Goal: Communication & Community: Answer question/provide support

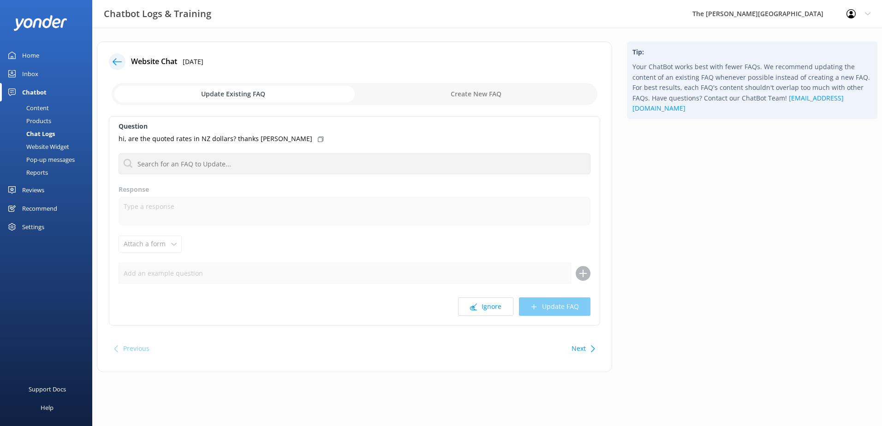
click at [484, 96] on input "checkbox" at bounding box center [355, 94] width 486 height 22
checkbox input "true"
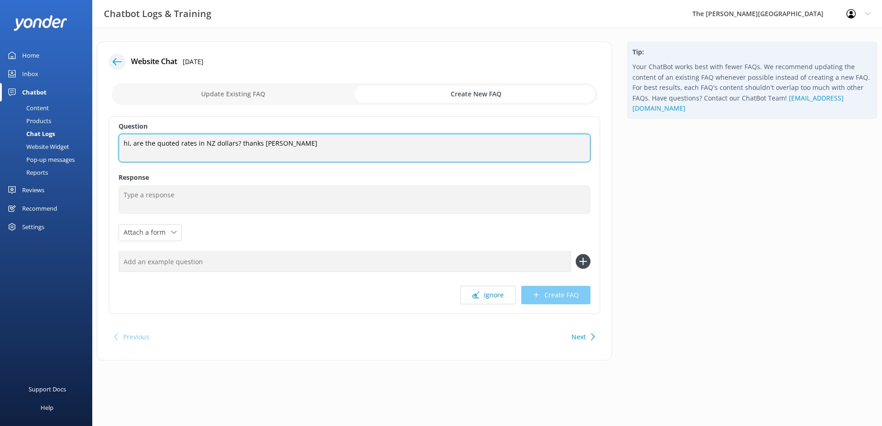
drag, startPoint x: 325, startPoint y: 143, endPoint x: 1, endPoint y: 131, distance: 324.2
click at [1, 131] on div "Chatbot Logs & Training The [PERSON_NAME] Hotel Profile Settings Logout Home In…" at bounding box center [441, 208] width 882 height 361
type textarea "Are prices in NZD - New Zealand Dollars"
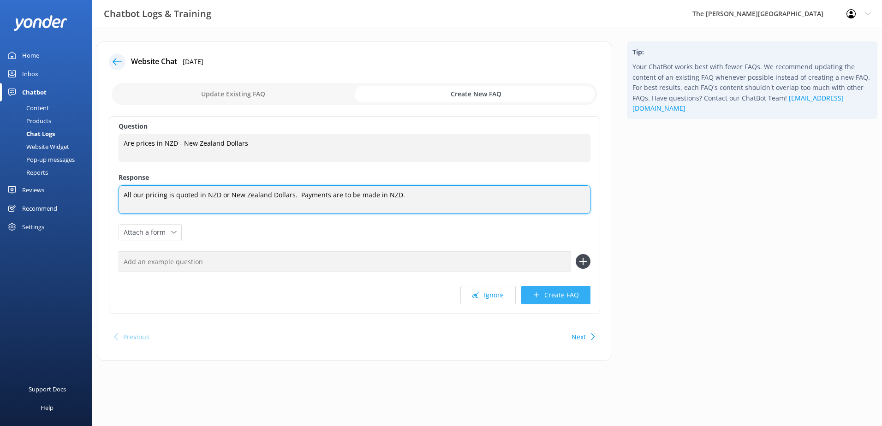
type textarea "All our pricing is quoted in NZD or New Zealand Dollars. Payments are to be mad…"
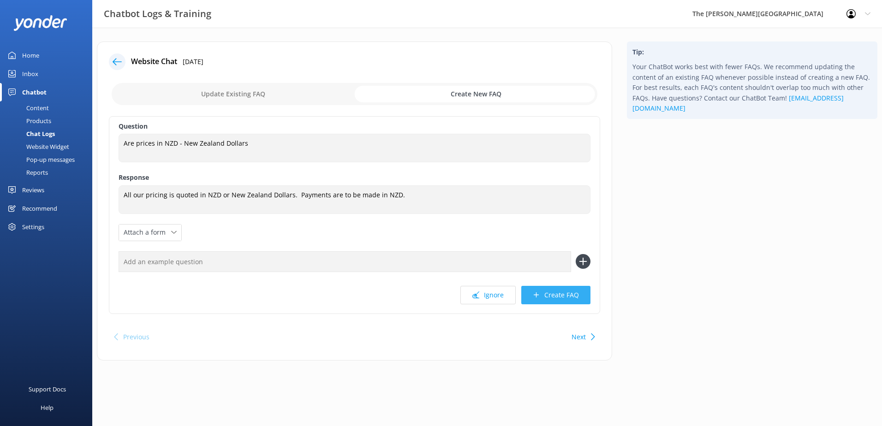
click at [555, 299] on button "Create FAQ" at bounding box center [555, 295] width 69 height 18
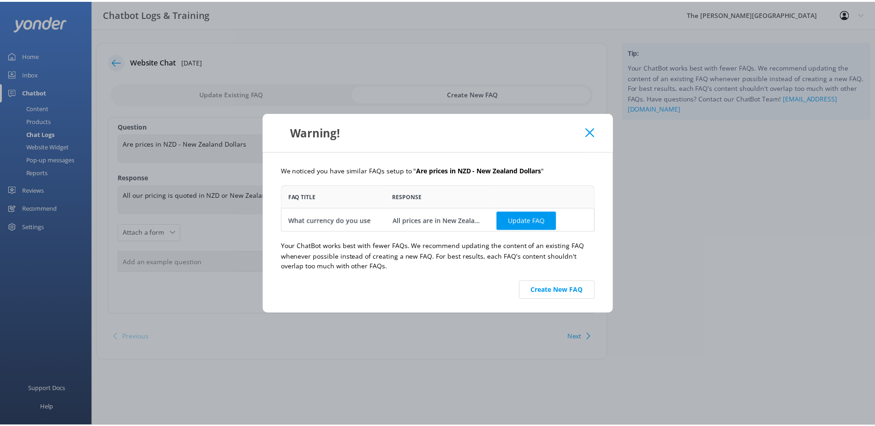
scroll to position [40, 309]
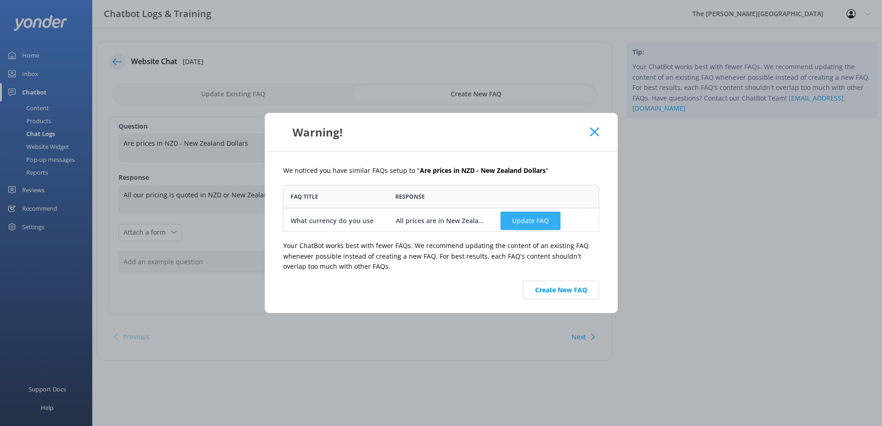
click at [531, 220] on button "Update FAQ" at bounding box center [531, 221] width 60 height 18
checkbox input "false"
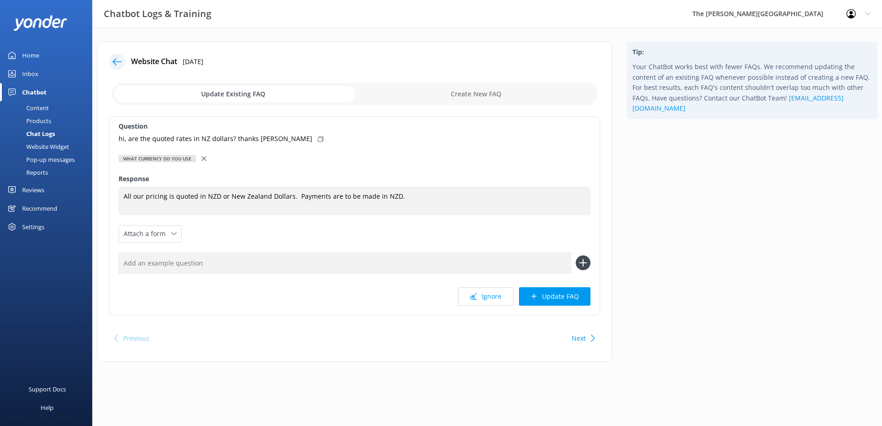
click at [46, 132] on div "Chat Logs" at bounding box center [30, 133] width 49 height 13
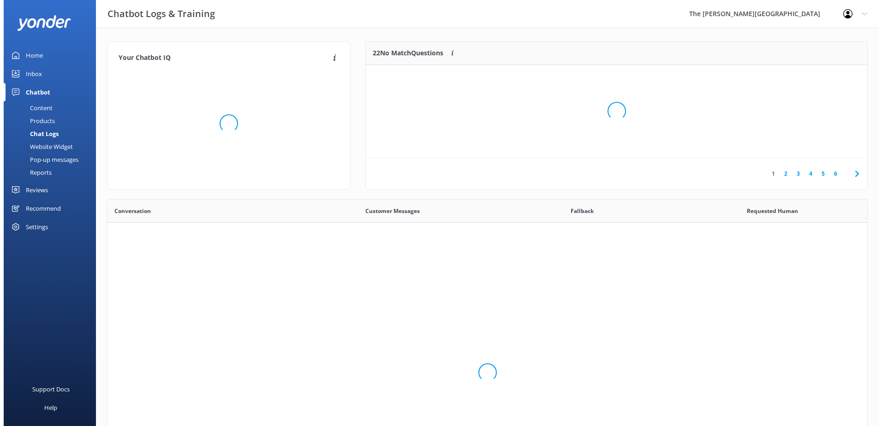
scroll to position [317, 753]
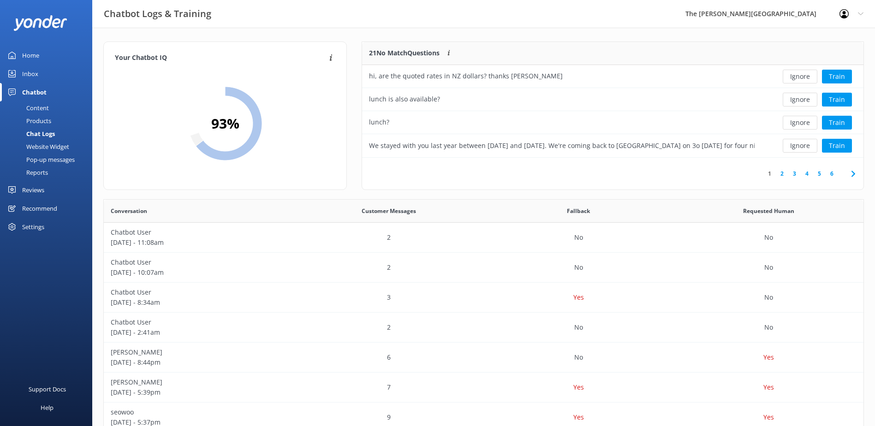
click at [44, 118] on div "Products" at bounding box center [29, 120] width 46 height 13
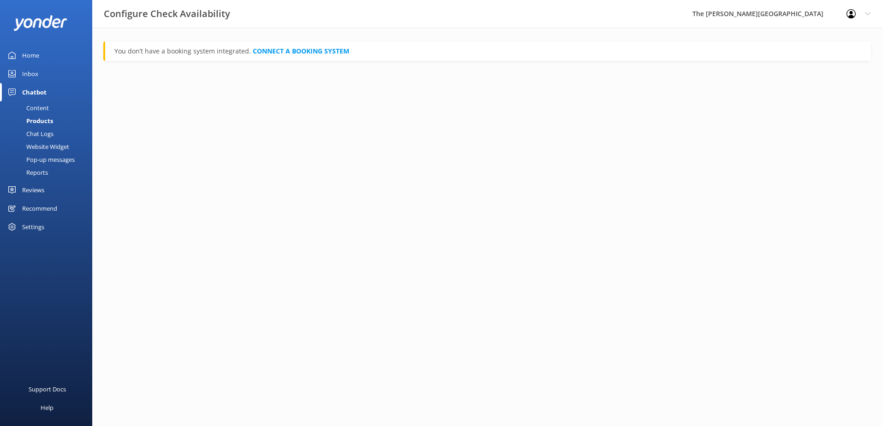
click at [44, 106] on div "Content" at bounding box center [27, 108] width 43 height 13
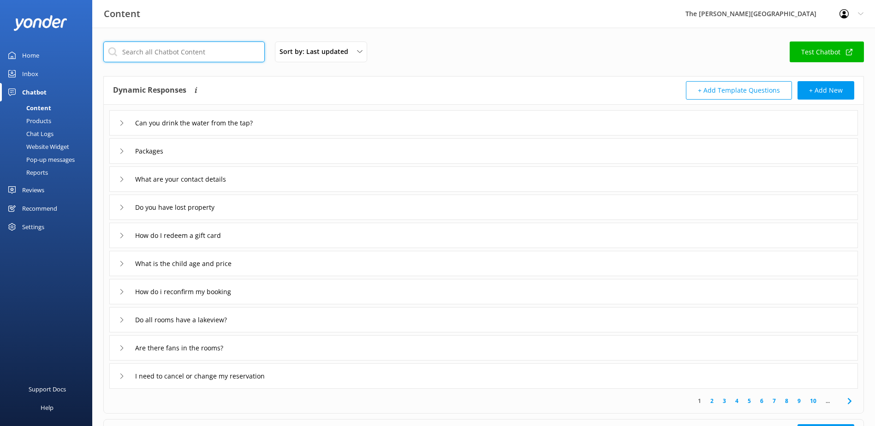
click at [140, 49] on input "text" at bounding box center [184, 52] width 162 height 21
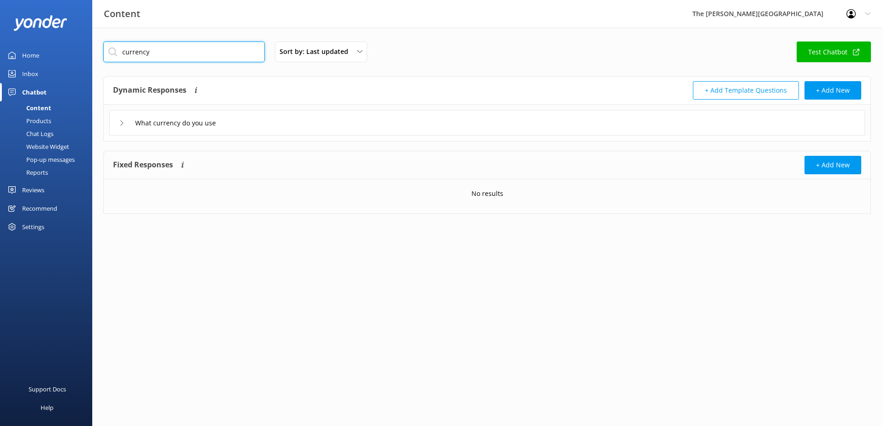
type input "currency"
click at [590, 122] on div "What currency do you use" at bounding box center [487, 122] width 756 height 25
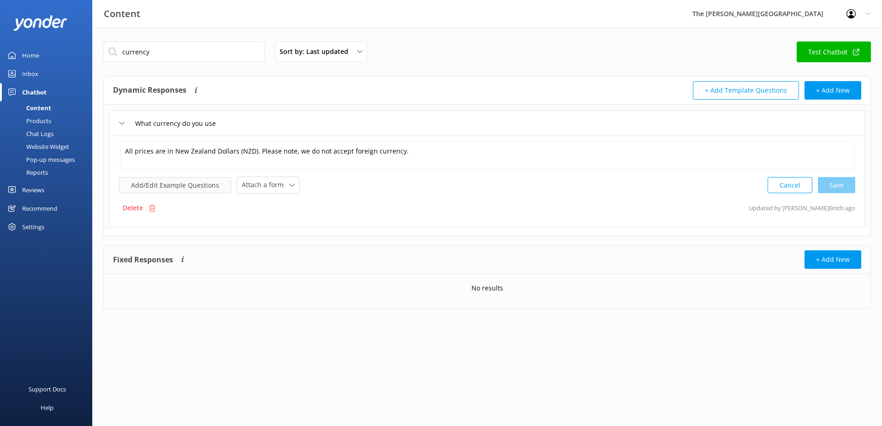
click at [182, 187] on button "Add/Edit Example Questions" at bounding box center [175, 185] width 112 height 16
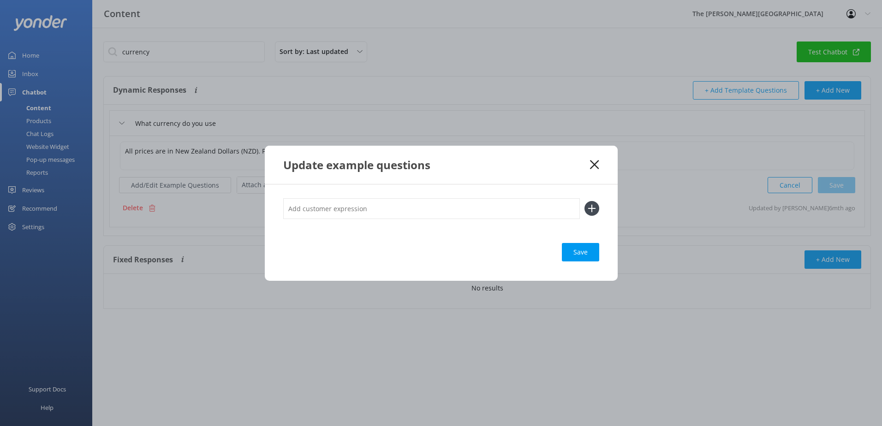
click at [376, 211] on input "text" at bounding box center [431, 208] width 297 height 21
type input "Are all pricing quoted in NZD"
click at [592, 254] on div "Save" at bounding box center [580, 252] width 37 height 18
click at [584, 252] on div "Loading.." at bounding box center [581, 252] width 37 height 18
click at [582, 251] on div "Save" at bounding box center [580, 252] width 37 height 18
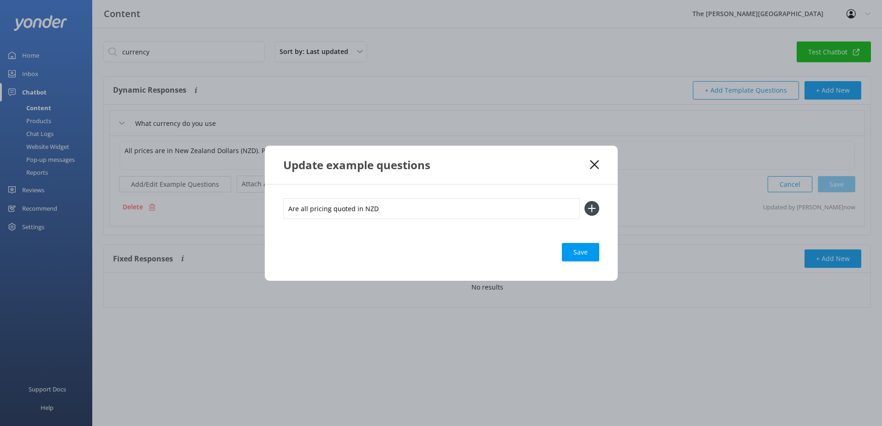
click at [595, 162] on icon at bounding box center [594, 164] width 9 height 9
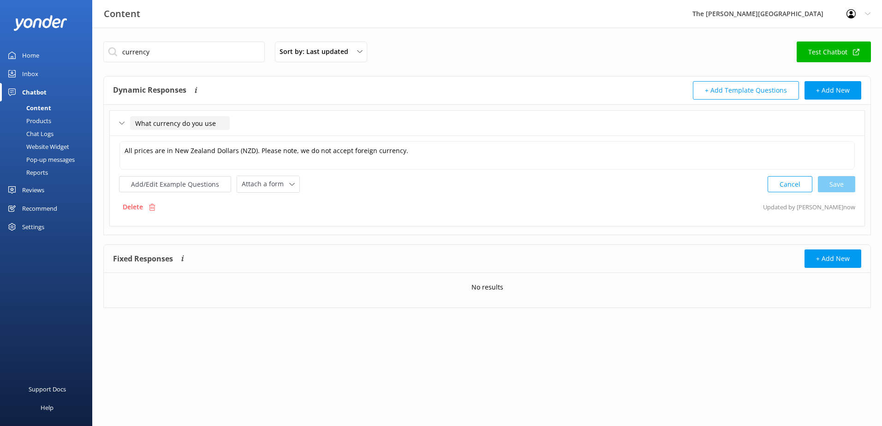
click at [162, 126] on input "What currency do you use" at bounding box center [180, 123] width 100 height 14
click at [170, 187] on button "Add/Edit Example Questions" at bounding box center [175, 184] width 112 height 16
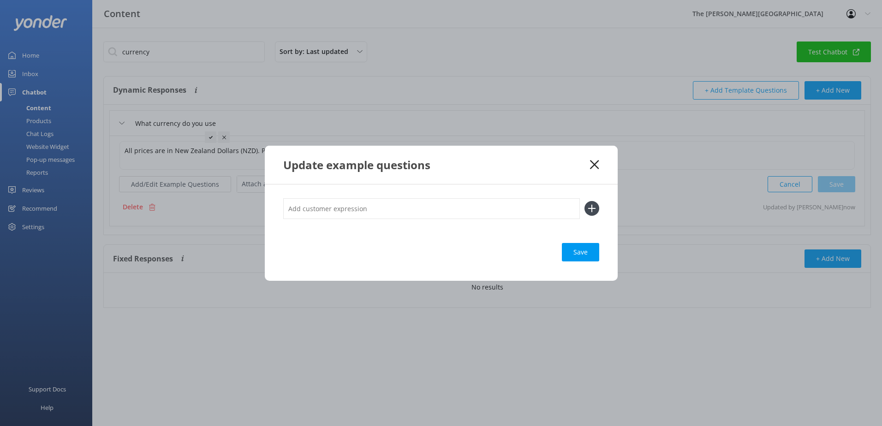
click at [591, 165] on icon at bounding box center [594, 164] width 9 height 9
